Goal: Task Accomplishment & Management: Manage account settings

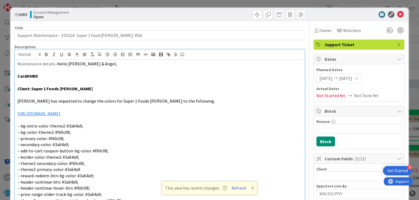
scroll to position [1155, 0]
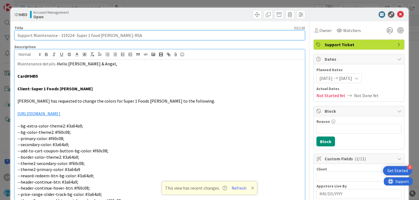
drag, startPoint x: 33, startPoint y: 35, endPoint x: 112, endPoint y: 38, distance: 78.9
click at [112, 38] on input "Support Maintenance - 319224- Super 1 food [PERSON_NAME]-RSA" at bounding box center [159, 35] width 290 height 10
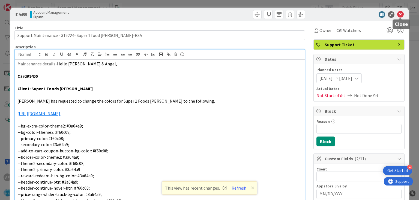
click at [400, 14] on icon at bounding box center [400, 14] width 7 height 7
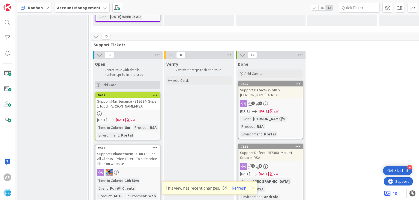
click at [103, 82] on span "Add Card..." at bounding box center [110, 84] width 17 height 5
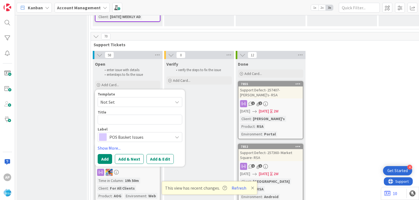
click at [121, 98] on span "Not Set" at bounding box center [134, 101] width 68 height 7
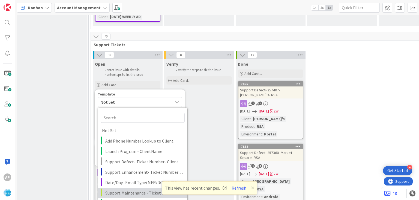
click at [126, 189] on span "Support Maintenance - Ticket Number-" at bounding box center [144, 192] width 78 height 7
type textarea "x"
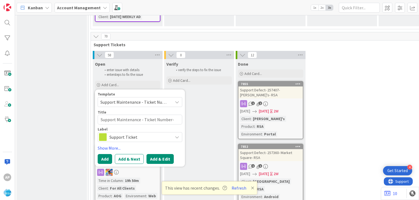
click at [159, 154] on button "Add & Edit" at bounding box center [160, 159] width 27 height 10
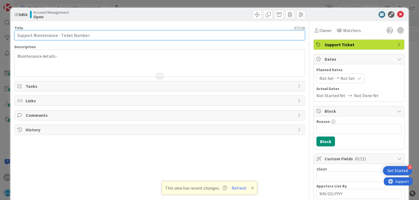
drag, startPoint x: 60, startPoint y: 36, endPoint x: 85, endPoint y: 35, distance: 24.6
click at [85, 35] on input "Support Maintenance - Ticket Number-" at bounding box center [159, 35] width 290 height 10
drag, startPoint x: 61, startPoint y: 35, endPoint x: 86, endPoint y: 38, distance: 25.5
click at [86, 38] on input "Support Maintenance - Ticket Number-" at bounding box center [159, 35] width 290 height 10
paste input "#319216"
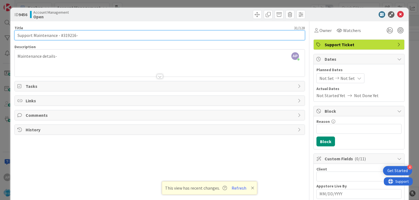
click at [62, 34] on input "Support Maintenance - #319216-" at bounding box center [159, 35] width 290 height 10
click at [88, 35] on input "Support Maintenance - 319216-" at bounding box center [159, 35] width 290 height 10
type input "Support Maintenance - 319216-"
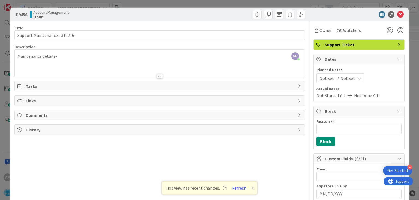
click at [327, 79] on span "Not Set" at bounding box center [327, 78] width 14 height 7
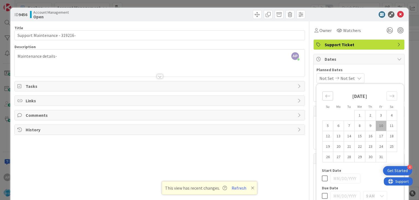
click at [326, 96] on icon "Move backward to switch to the previous month." at bounding box center [327, 95] width 5 height 3
click at [339, 156] on td "29" at bounding box center [338, 157] width 11 height 10
type input "[DATE]"
click at [392, 94] on icon "Move forward to switch to the next month." at bounding box center [392, 95] width 5 height 5
click at [380, 125] on td "10" at bounding box center [381, 125] width 11 height 10
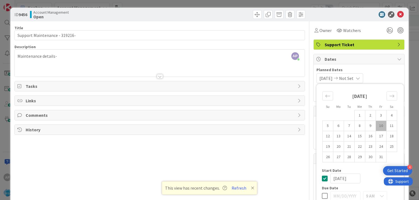
type input "[DATE]"
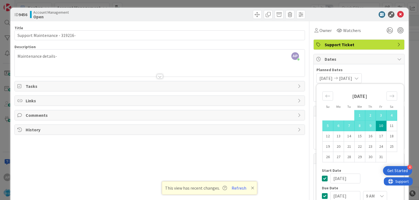
click at [387, 76] on div "[DATE] [DATE] Su Mo Tu We Th Fr Sa [DATE] 1 2 3 4 5 6 7 8 9 10 11 12 13 14 15 1…" at bounding box center [359, 78] width 85 height 10
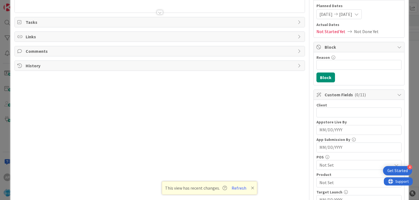
scroll to position [64, 0]
click at [326, 164] on span "Not Set" at bounding box center [356, 164] width 73 height 7
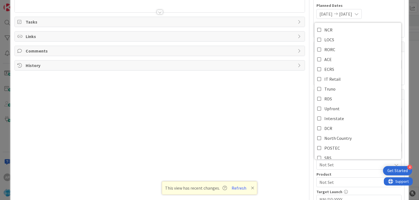
click at [312, 159] on div "Title 30 / 128 Support Maintenance - 319216- Description AP [PERSON_NAME] p m j…" at bounding box center [209, 147] width 390 height 381
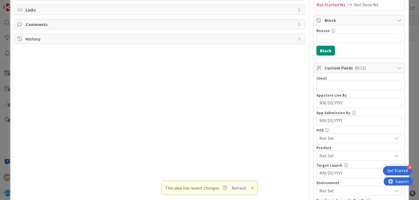
scroll to position [91, 0]
click at [327, 152] on span "Not Set" at bounding box center [356, 155] width 73 height 7
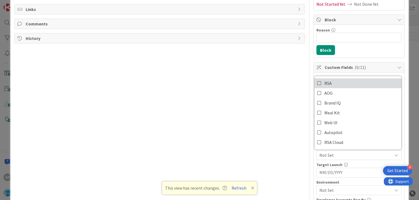
click at [319, 81] on icon at bounding box center [319, 83] width 4 height 8
click at [314, 155] on div "Client 0 / 32 Appstore Live By Navigate forward to interact with the calendar a…" at bounding box center [359, 169] width 91 height 195
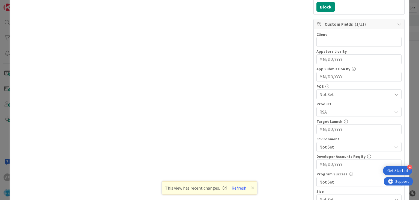
scroll to position [134, 0]
click at [326, 145] on span "Not Set" at bounding box center [356, 146] width 73 height 7
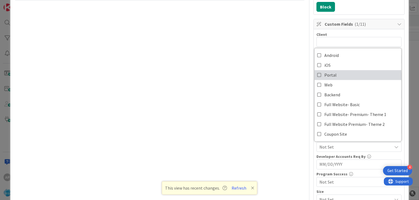
click at [319, 74] on icon at bounding box center [319, 75] width 4 height 8
click at [312, 142] on div "Title 30 / 128 Support Maintenance - 319216- Description AP [PERSON_NAME] p m j…" at bounding box center [209, 77] width 390 height 381
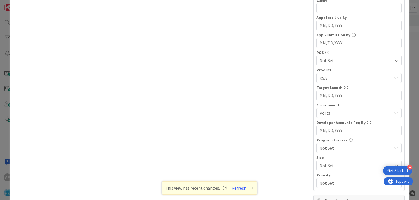
scroll to position [0, 0]
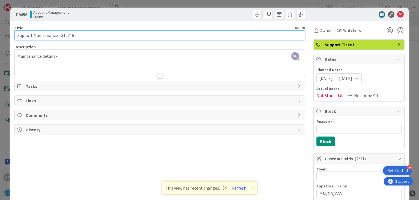
click at [80, 32] on input "Support Maintenance - 319216-" at bounding box center [159, 35] width 290 height 10
paste input "[PERSON_NAME] Pic n Sav"
type input "Support Maintenance - 319216- [PERSON_NAME] Pic n Sav- RSA"
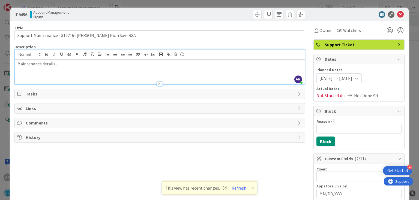
click at [64, 60] on div "Maintenance details-" at bounding box center [160, 72] width 290 height 25
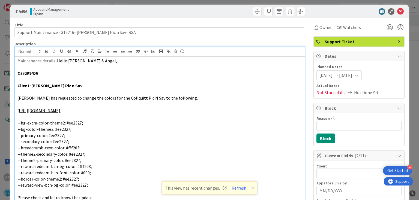
scroll to position [1, 0]
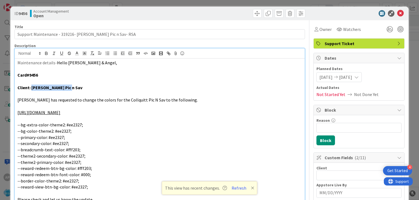
drag, startPoint x: 32, startPoint y: 86, endPoint x: 72, endPoint y: 88, distance: 40.5
click at [72, 88] on p "Client: [PERSON_NAME] Pic n Sav" at bounding box center [159, 87] width 284 height 6
copy strong "[PERSON_NAME] Pic n Sav"
click at [325, 173] on input "text" at bounding box center [359, 175] width 85 height 10
paste input "[PERSON_NAME] Pic n Sav"
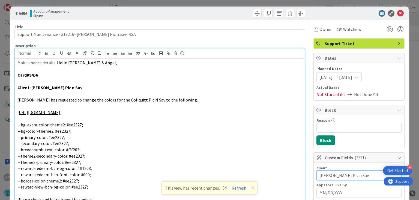
scroll to position [0, 0]
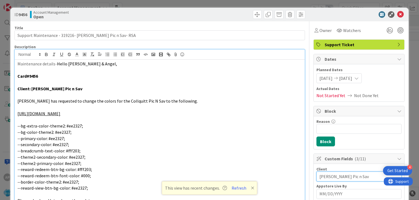
type input "[PERSON_NAME] Pic n Sav"
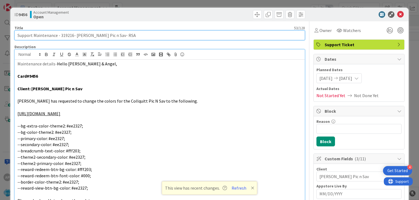
drag, startPoint x: 34, startPoint y: 35, endPoint x: 107, endPoint y: 38, distance: 72.9
click at [107, 38] on input "Support Maintenance - 319216- [PERSON_NAME] Pic n Sav- RSA" at bounding box center [159, 35] width 290 height 10
